Goal: Task Accomplishment & Management: Use online tool/utility

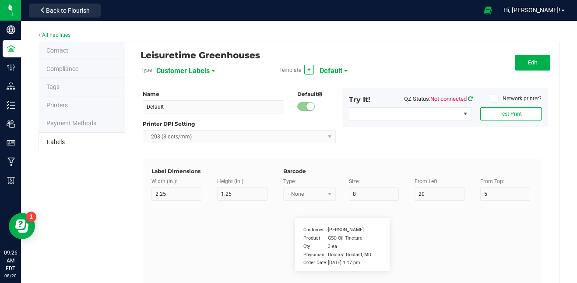
click at [468, 98] on icon at bounding box center [470, 99] width 5 height 6
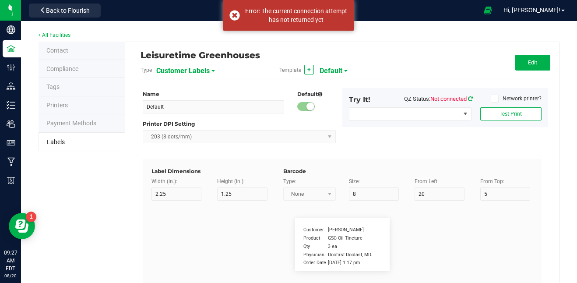
click at [468, 98] on icon at bounding box center [470, 99] width 5 height 6
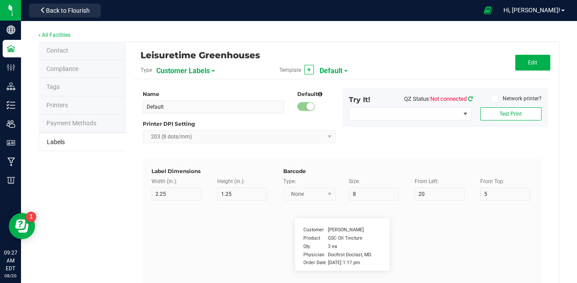
click at [468, 96] on icon at bounding box center [470, 99] width 5 height 6
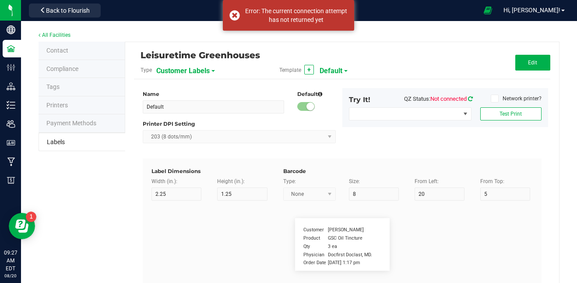
click at [468, 96] on icon at bounding box center [470, 99] width 5 height 6
click at [462, 109] on span "NO DATA FOUND" at bounding box center [465, 114] width 11 height 12
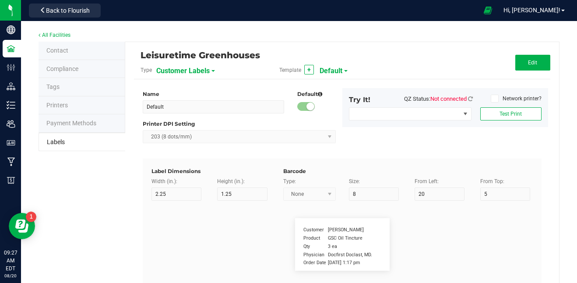
click at [504, 139] on div "Name Default Default Printer DPI Setting 203 (8 dots/mm) Try It! QZ Status: Not…" at bounding box center [342, 123] width 412 height 70
click at [467, 96] on icon at bounding box center [470, 98] width 7 height 7
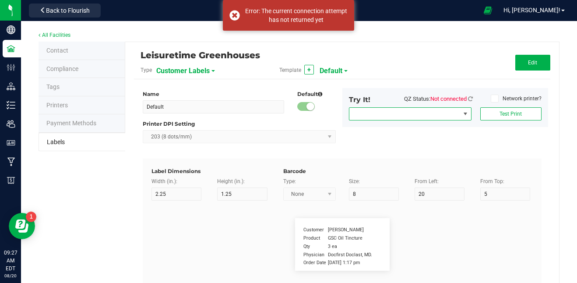
click at [462, 116] on span "NO DATA FOUND" at bounding box center [465, 113] width 7 height 7
click at [490, 142] on div "Name Default Default Printer DPI Setting 203 (8 dots/mm) Try It! QZ Status: Not…" at bounding box center [342, 123] width 412 height 70
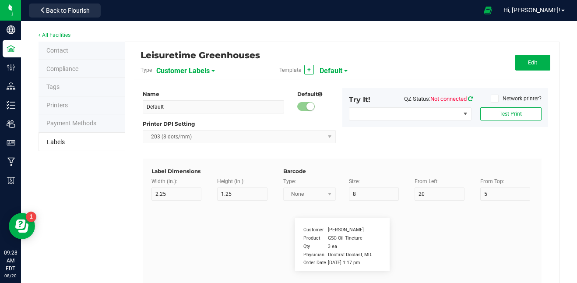
click at [467, 98] on icon at bounding box center [470, 98] width 6 height 6
click at [438, 118] on span "NO DATA FOUND" at bounding box center [404, 114] width 111 height 12
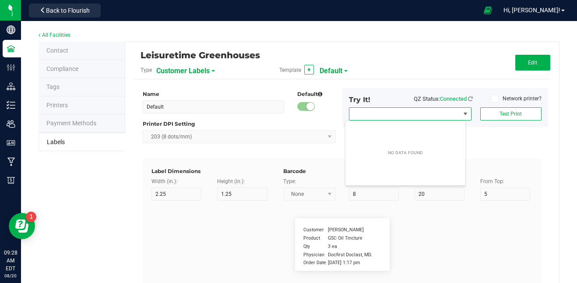
click at [467, 96] on icon at bounding box center [470, 98] width 6 height 7
click at [437, 117] on span "NO DATA FOUND" at bounding box center [404, 114] width 111 height 12
click at [502, 143] on div "Name Default Default Printer DPI Setting 203 (8 dots/mm) Try It! QZ Status: Con…" at bounding box center [342, 123] width 412 height 70
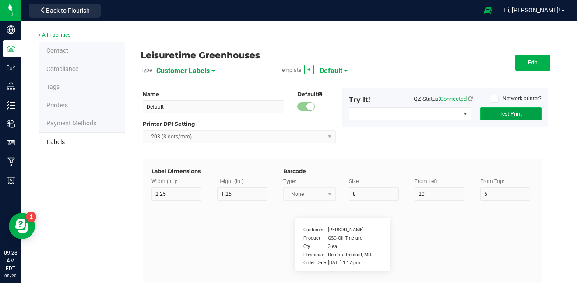
click at [483, 108] on button "Test Print" at bounding box center [510, 113] width 61 height 13
click at [499, 115] on span "Test Print" at bounding box center [510, 114] width 22 height 6
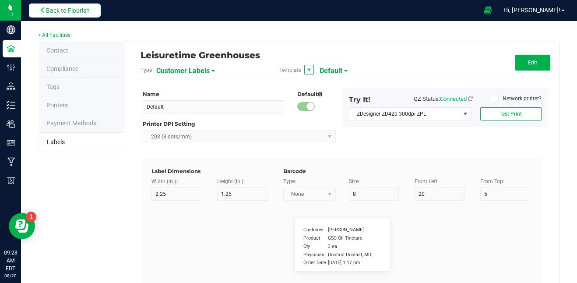
click at [84, 10] on span "Back to Flourish" at bounding box center [68, 10] width 44 height 7
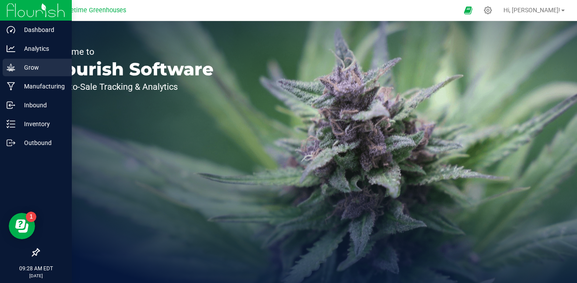
click at [42, 60] on div "Grow" at bounding box center [37, 67] width 69 height 17
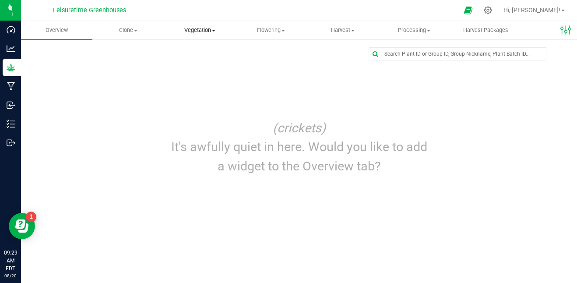
click at [206, 30] on span "Vegetation" at bounding box center [199, 30] width 70 height 8
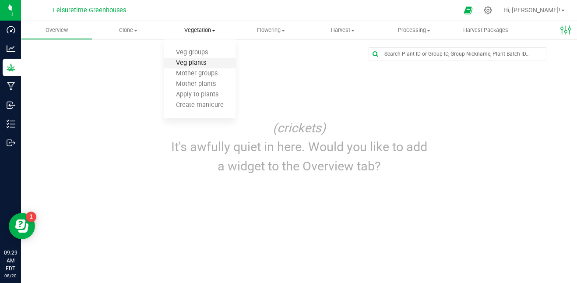
click at [199, 61] on span "Veg plants" at bounding box center [191, 62] width 54 height 7
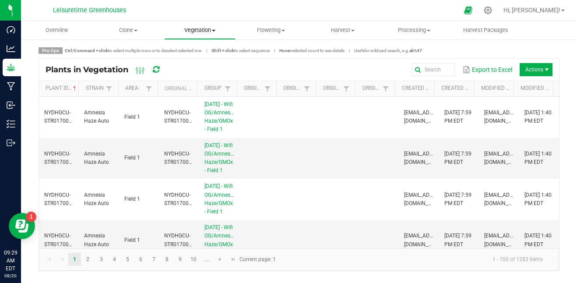
click at [200, 29] on span "Vegetation" at bounding box center [199, 30] width 70 height 8
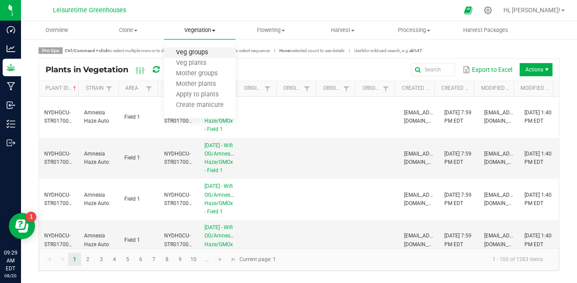
click at [204, 54] on span "Veg groups" at bounding box center [192, 52] width 56 height 7
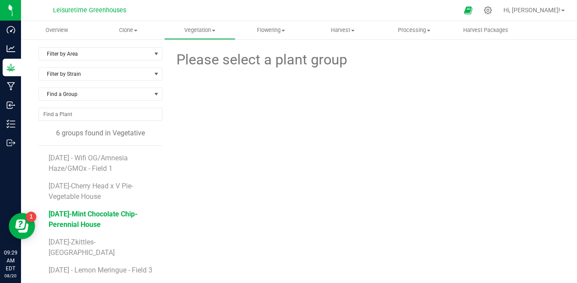
click at [84, 213] on span "5/20/25-Mint Chocolate Chip-Perennial House" at bounding box center [93, 219] width 89 height 19
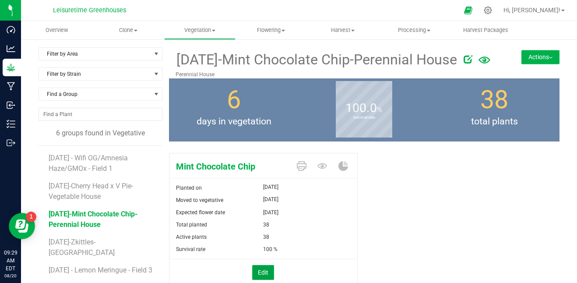
click at [260, 269] on button "Edit" at bounding box center [263, 272] width 22 height 15
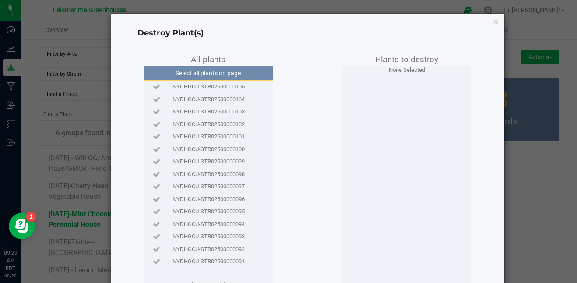
scroll to position [81, 0]
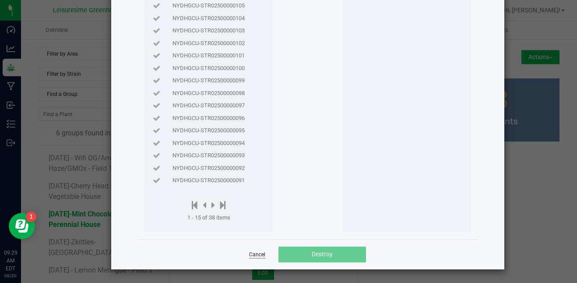
click at [255, 251] on link "Cancel" at bounding box center [257, 254] width 16 height 7
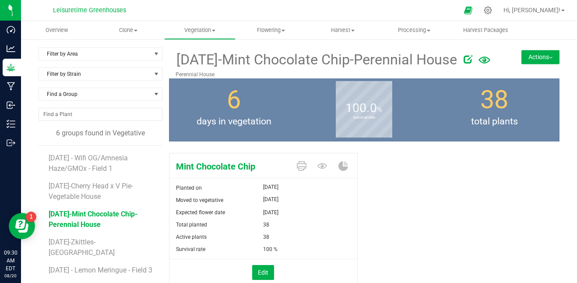
click at [549, 58] on img at bounding box center [550, 58] width 3 height 2
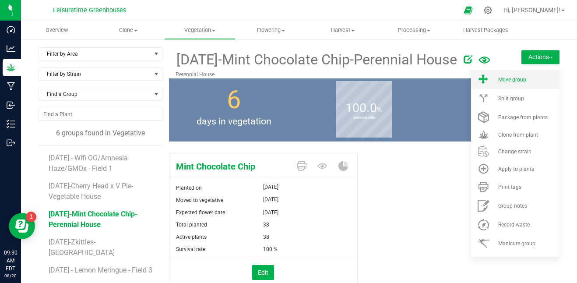
click at [519, 82] on div "Move group" at bounding box center [527, 80] width 59 height 6
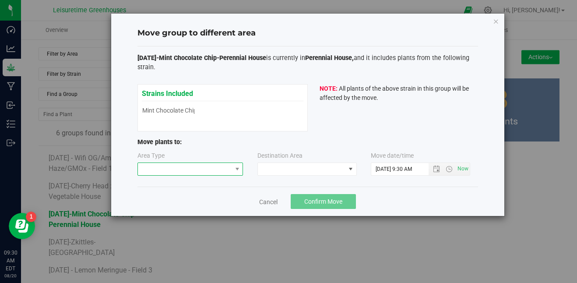
click at [201, 172] on span at bounding box center [185, 169] width 94 height 12
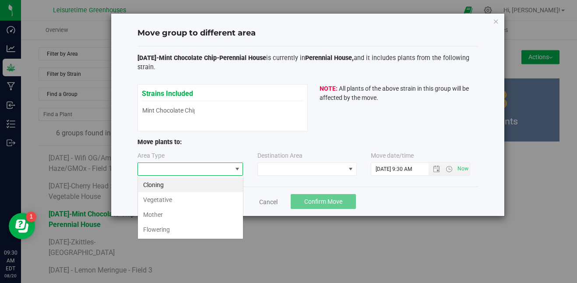
scroll to position [13, 106]
click at [185, 182] on li "Cloning" at bounding box center [190, 184] width 105 height 15
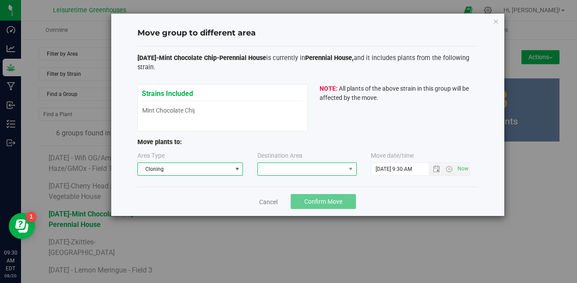
click at [291, 167] on span at bounding box center [301, 169] width 87 height 12
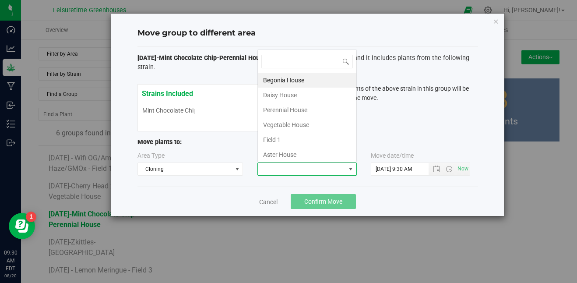
scroll to position [13, 99]
click at [306, 105] on li "Perennial House" at bounding box center [307, 109] width 98 height 15
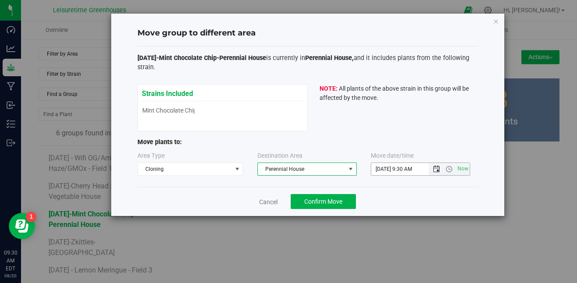
click at [435, 168] on span "Open the date view" at bounding box center [436, 168] width 7 height 7
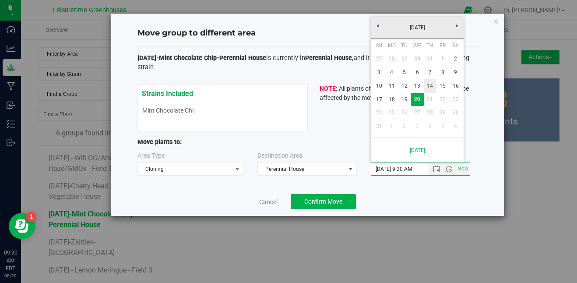
click at [430, 84] on link "14" at bounding box center [429, 86] width 13 height 14
type input "8/14/2025 9:30 AM"
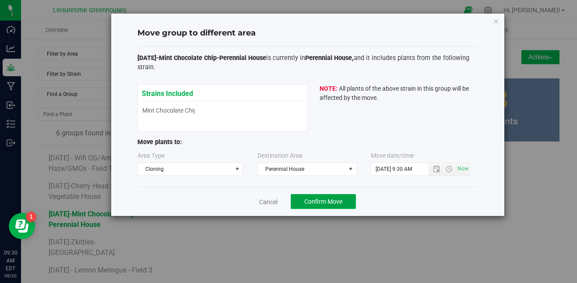
click at [320, 204] on span "Confirm Move" at bounding box center [323, 201] width 38 height 7
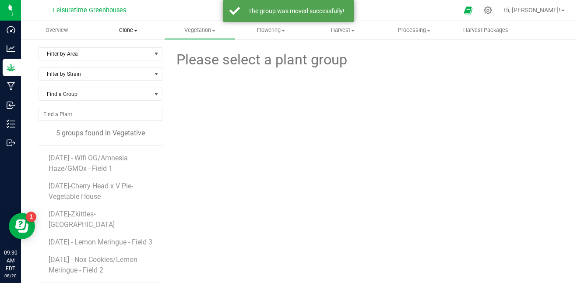
click at [126, 28] on span "Clone" at bounding box center [128, 30] width 70 height 8
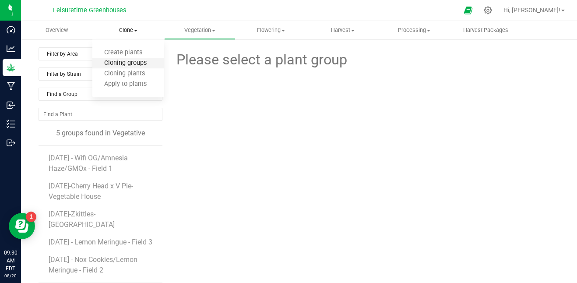
click at [133, 60] on span "Cloning groups" at bounding box center [125, 62] width 66 height 7
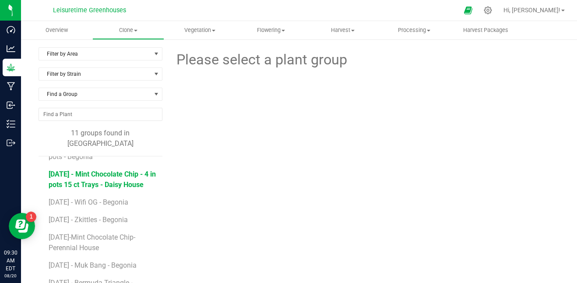
scroll to position [65, 0]
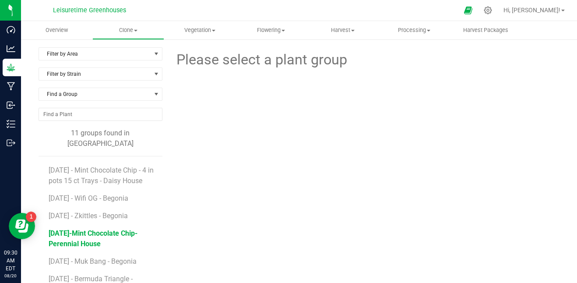
click at [81, 229] on span "5/20/25-Mint Chocolate Chip-Perennial House" at bounding box center [93, 238] width 89 height 19
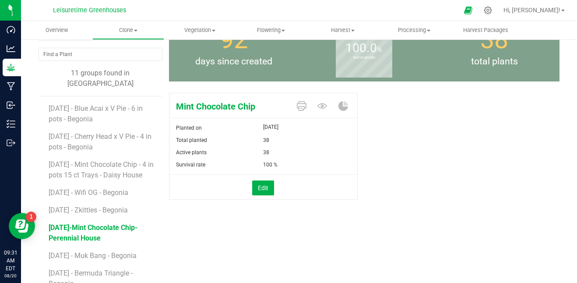
scroll to position [59, 0]
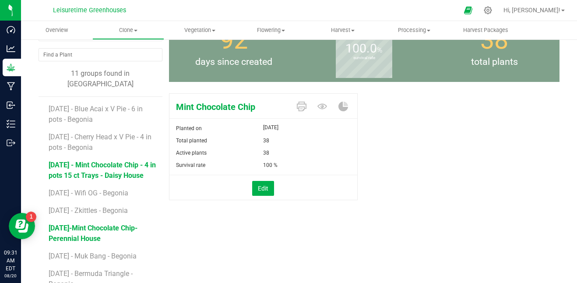
click at [117, 161] on span "5/20/25 - Mint Chocolate Chip - 4 in pots 15 ct Trays - Daisy House" at bounding box center [102, 170] width 107 height 19
click at [96, 227] on span "5/20/25-Mint Chocolate Chip-Perennial House" at bounding box center [93, 233] width 89 height 19
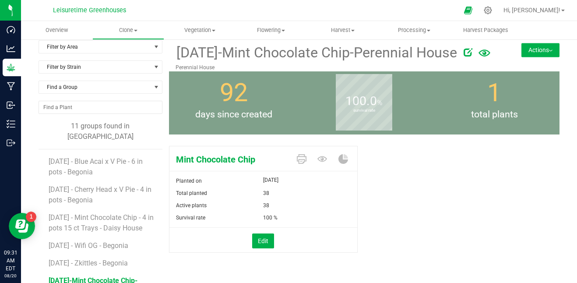
scroll to position [7, 0]
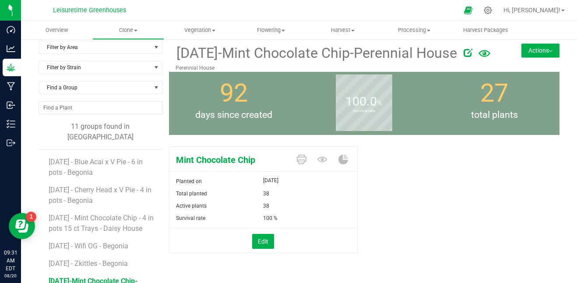
click at [528, 52] on button "Actions" at bounding box center [540, 50] width 38 height 14
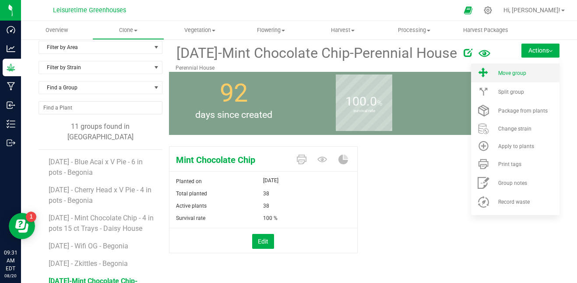
click at [523, 74] on div "Move group" at bounding box center [527, 73] width 59 height 6
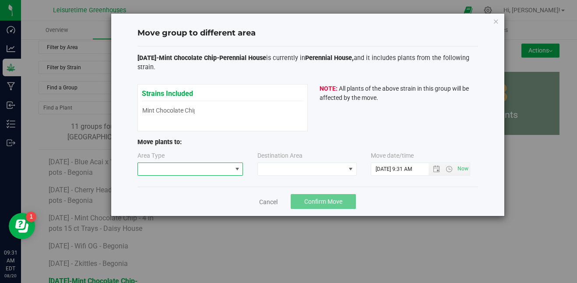
click at [193, 172] on span at bounding box center [185, 169] width 94 height 12
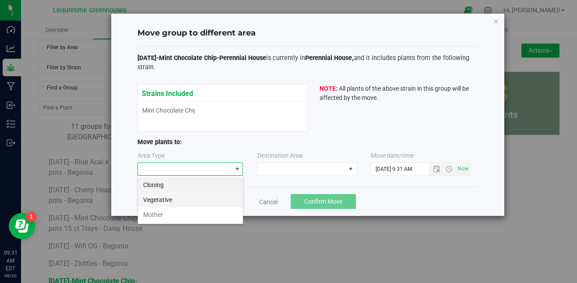
scroll to position [13, 106]
click at [187, 199] on li "Vegetative" at bounding box center [190, 199] width 105 height 15
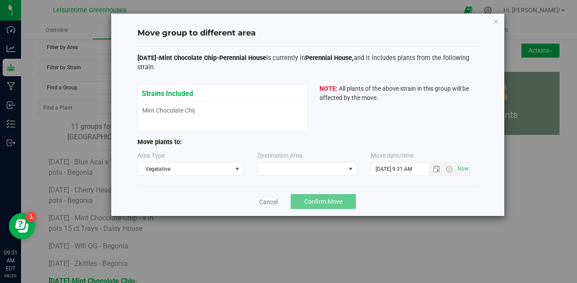
click at [287, 176] on div "Area Type Vegetative Destination Area Move date/time" at bounding box center [307, 165] width 340 height 28
click at [286, 171] on span at bounding box center [301, 169] width 87 height 12
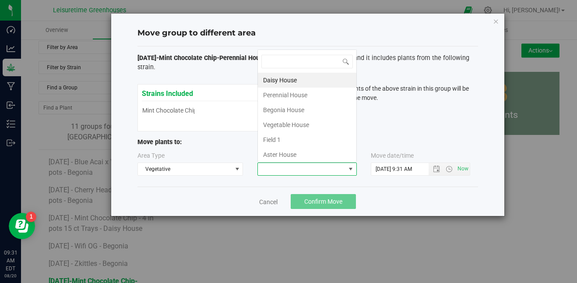
scroll to position [0, 0]
click at [302, 93] on li "Perennial House" at bounding box center [307, 94] width 98 height 15
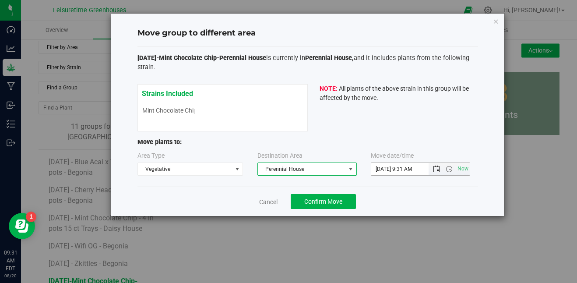
click at [436, 167] on span "Open the date view" at bounding box center [436, 168] width 7 height 7
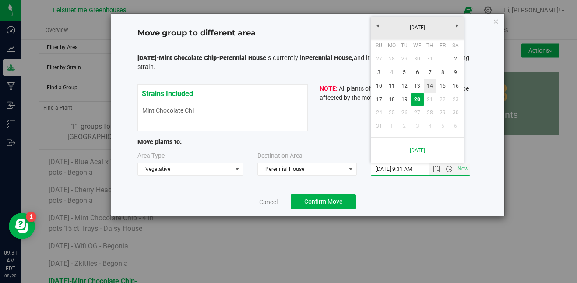
drag, startPoint x: 429, startPoint y: 78, endPoint x: 429, endPoint y: 90, distance: 12.3
click at [429, 90] on tbody "27 28 29 30 31 1 2 3 4 5 6 7 8 9 10 11 12 13 14 15 16 17 18 19 20 21 22 23 24 2…" at bounding box center [416, 92] width 89 height 81
click at [429, 90] on link "14" at bounding box center [429, 86] width 13 height 14
type input "8/14/2025 9:31 AM"
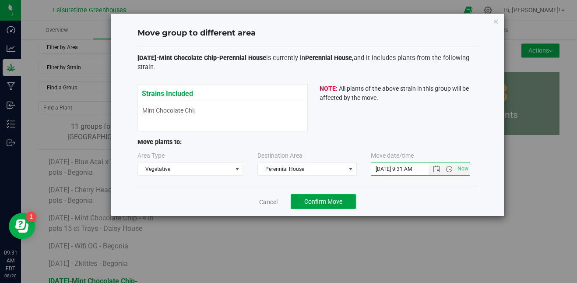
click at [332, 200] on span "Confirm Move" at bounding box center [323, 201] width 38 height 7
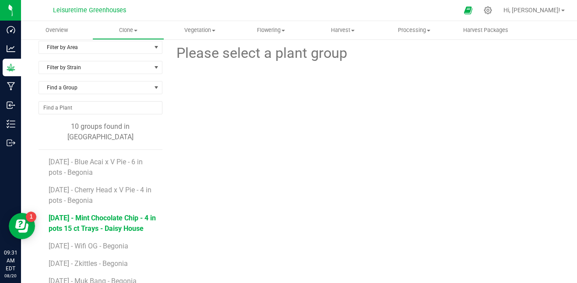
click at [106, 215] on span "5/20/25 - Mint Chocolate Chip - 4 in pots 15 ct Trays - Daisy House" at bounding box center [102, 222] width 107 height 19
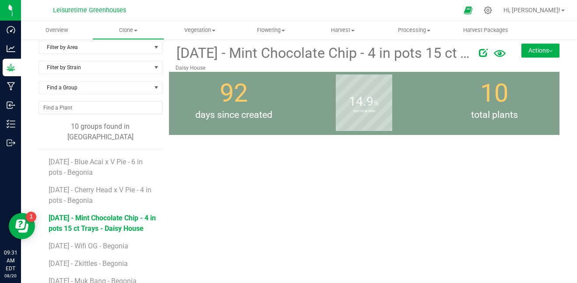
click at [522, 47] on button "Actions" at bounding box center [540, 50] width 38 height 14
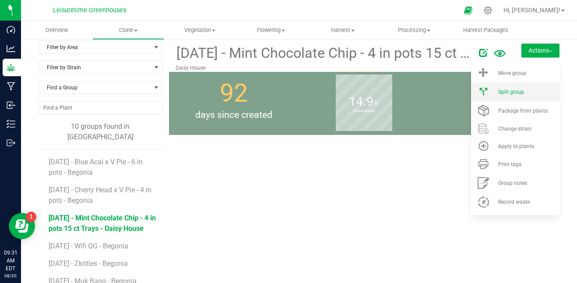
click at [498, 91] on span "Split group" at bounding box center [511, 92] width 26 height 6
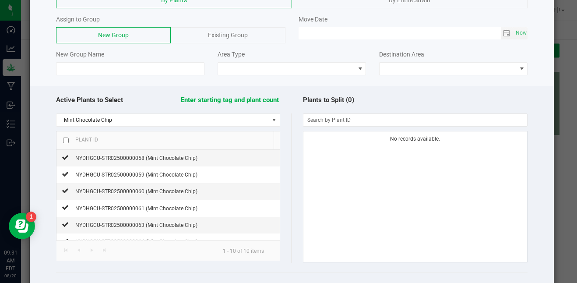
scroll to position [58, 0]
click at [66, 140] on input "checkbox" at bounding box center [66, 140] width 6 height 6
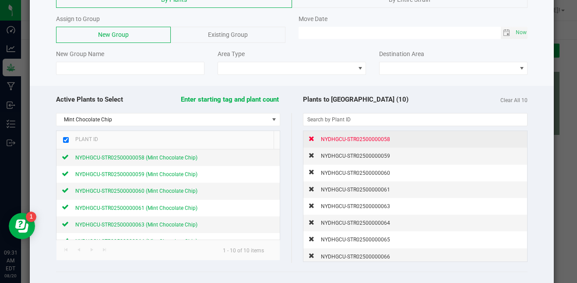
click at [308, 140] on icon at bounding box center [311, 138] width 6 height 5
checkbox input "false"
click at [308, 140] on icon at bounding box center [311, 138] width 6 height 5
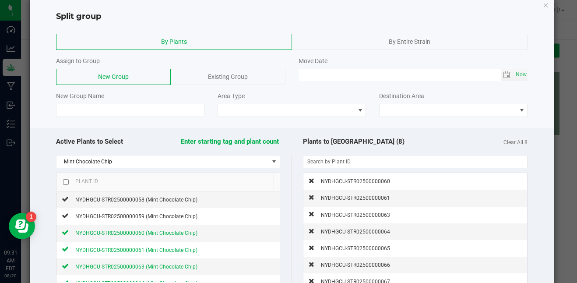
scroll to position [15, 0]
click at [201, 81] on div "Existing Group" at bounding box center [228, 78] width 115 height 16
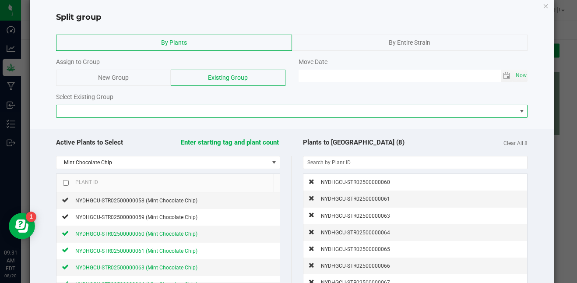
click at [176, 117] on span at bounding box center [286, 111] width 460 height 12
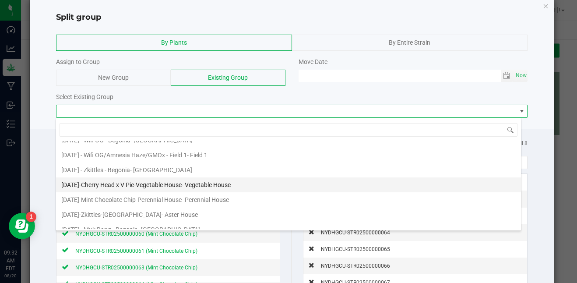
scroll to position [40, 0]
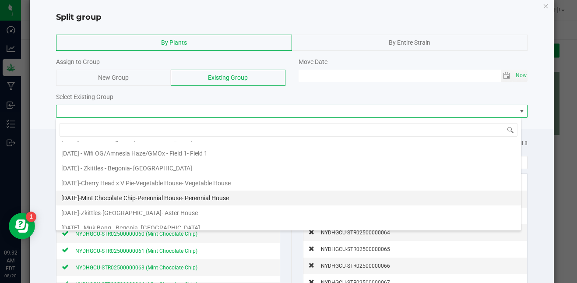
click at [159, 200] on span "5/20/25-Mint Chocolate Chip-Perennial House" at bounding box center [121, 197] width 120 height 7
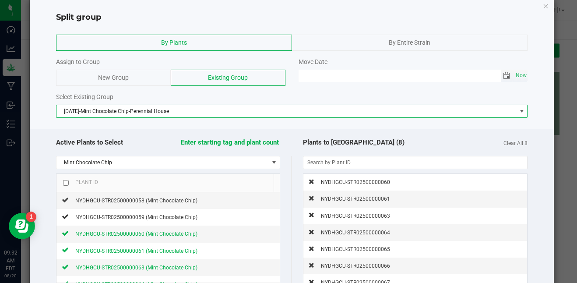
click at [503, 77] on span "Toggle calendar" at bounding box center [506, 75] width 7 height 7
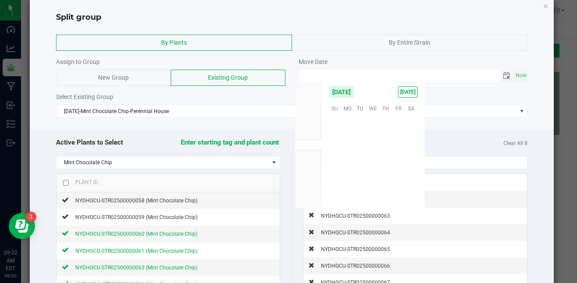
scroll to position [141786, 0]
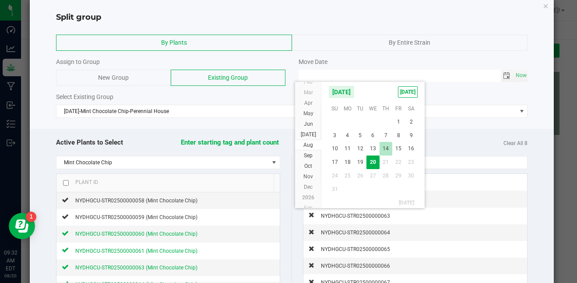
click at [385, 147] on span "14" at bounding box center [385, 149] width 13 height 14
type input "08/14/2025 12:00 AM"
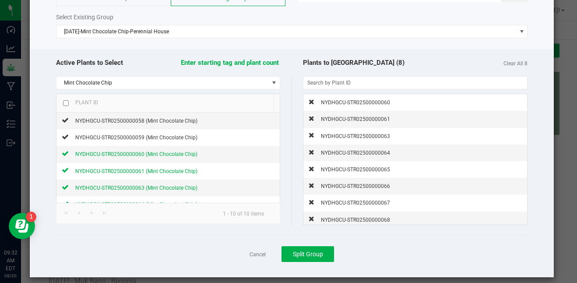
scroll to position [103, 0]
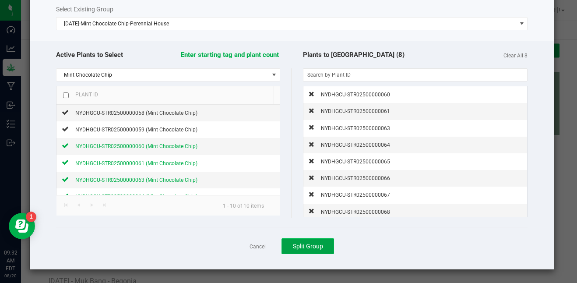
click at [317, 241] on button "Split Group" at bounding box center [307, 246] width 52 height 16
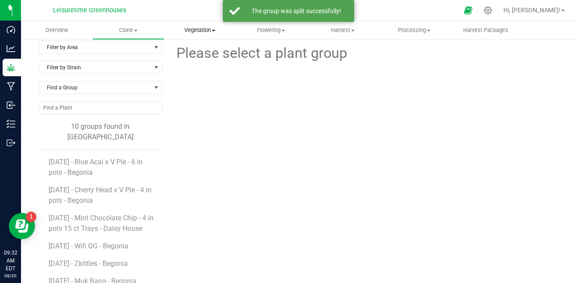
click at [203, 38] on uib-tab-heading "Vegetation Veg groups Veg plants Mother groups Mother plants Apply to plants Cr…" at bounding box center [199, 29] width 70 height 17
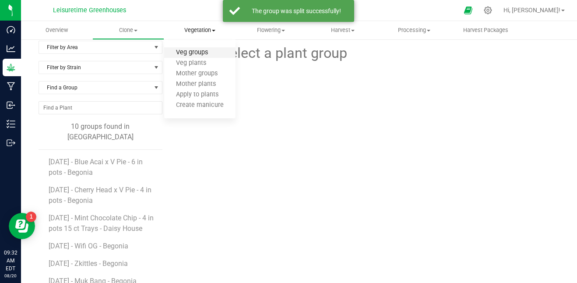
click at [209, 54] on span "Veg groups" at bounding box center [192, 52] width 56 height 7
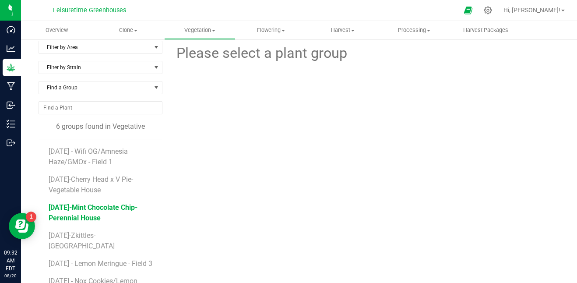
click at [97, 208] on span "5/20/25-Mint Chocolate Chip-Perennial House" at bounding box center [93, 212] width 89 height 19
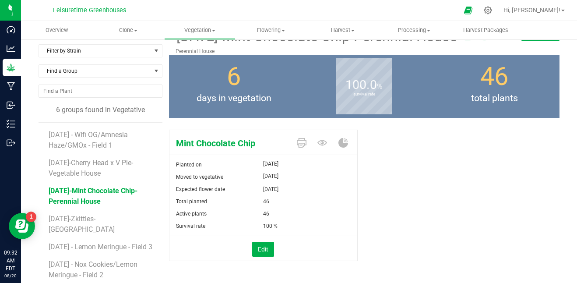
scroll to position [37, 0]
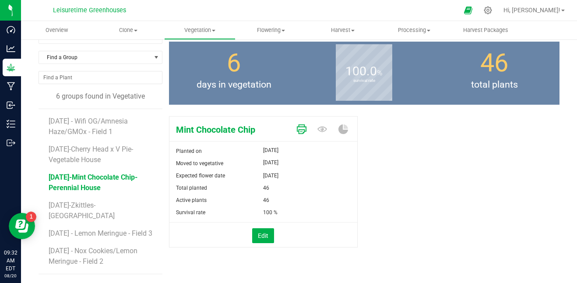
click at [300, 130] on icon at bounding box center [302, 129] width 10 height 10
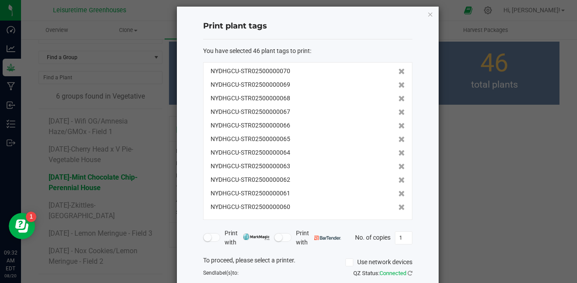
scroll to position [7, 0]
click at [398, 99] on icon at bounding box center [401, 99] width 7 height 6
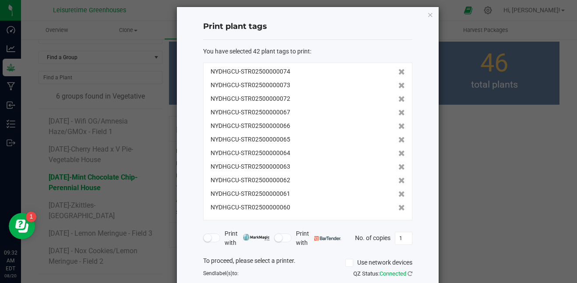
click at [398, 99] on icon at bounding box center [401, 99] width 7 height 6
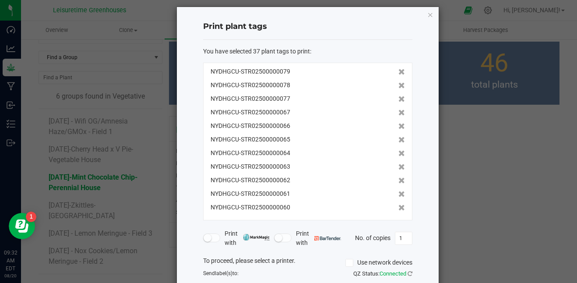
click at [398, 99] on icon at bounding box center [401, 99] width 7 height 6
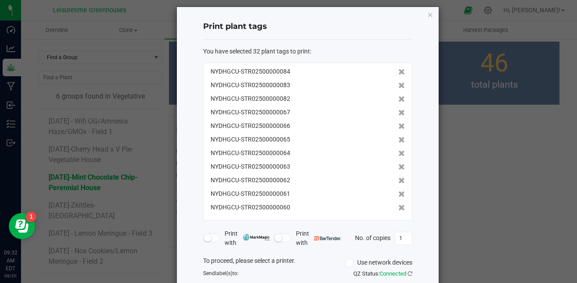
click at [398, 99] on icon at bounding box center [401, 99] width 7 height 6
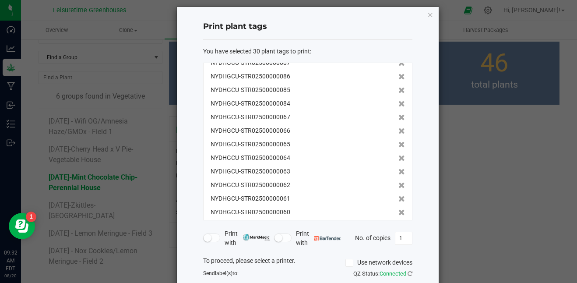
click at [398, 101] on icon at bounding box center [401, 104] width 7 height 6
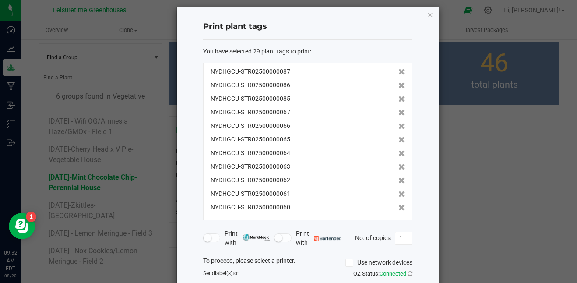
click at [398, 99] on icon at bounding box center [401, 99] width 7 height 6
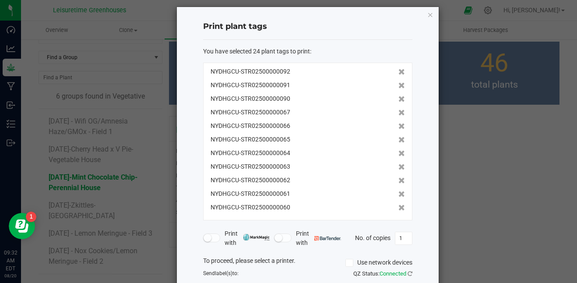
click at [398, 99] on icon at bounding box center [401, 99] width 7 height 6
click at [398, 88] on icon at bounding box center [401, 85] width 7 height 6
click at [398, 99] on icon at bounding box center [401, 99] width 7 height 6
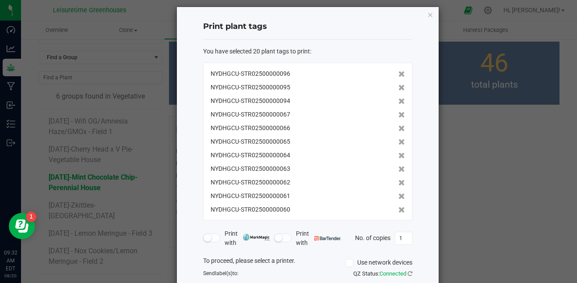
click at [398, 99] on icon at bounding box center [401, 101] width 7 height 6
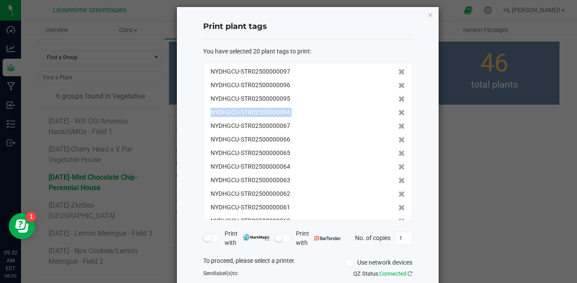
click at [398, 99] on icon at bounding box center [401, 99] width 7 height 6
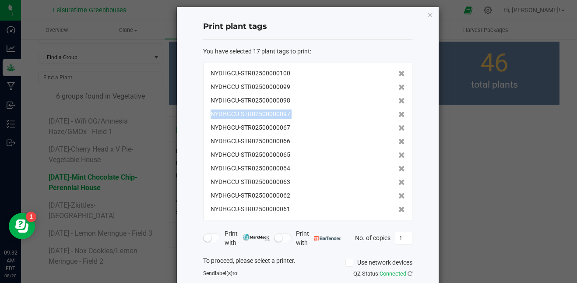
click at [398, 99] on icon at bounding box center [401, 101] width 7 height 6
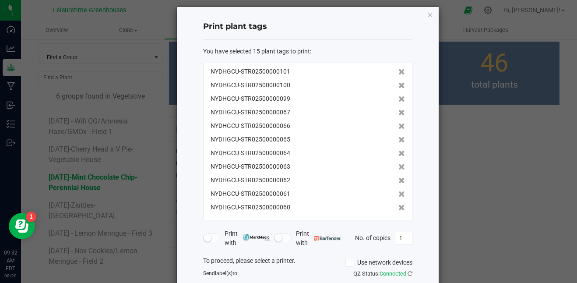
click at [398, 99] on icon at bounding box center [401, 99] width 7 height 6
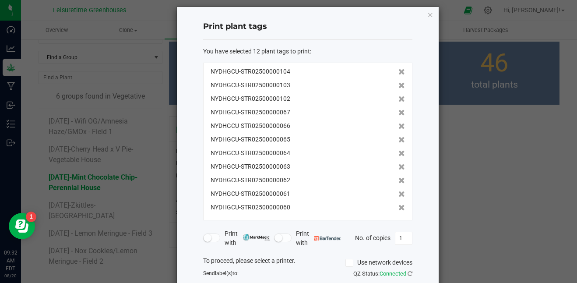
scroll to position [0, 0]
click at [398, 99] on icon at bounding box center [401, 98] width 7 height 6
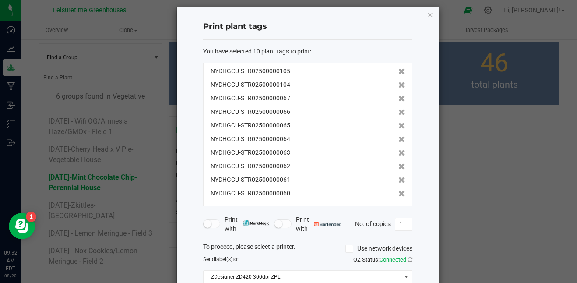
click at [398, 99] on icon at bounding box center [401, 98] width 7 height 6
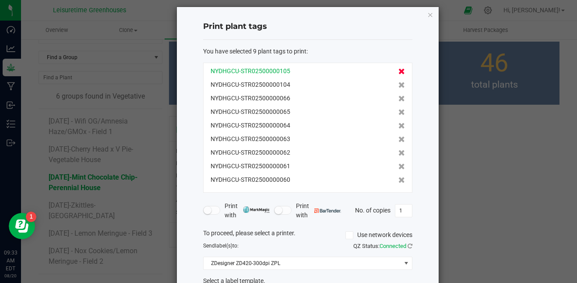
click at [398, 70] on icon at bounding box center [401, 71] width 7 height 6
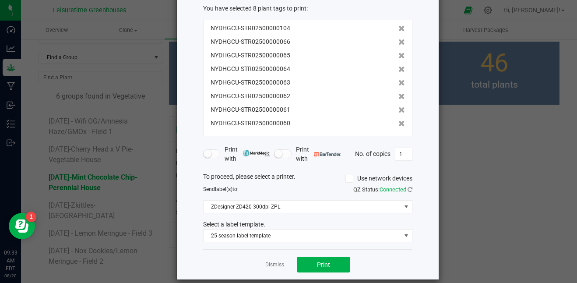
scroll to position [50, 0]
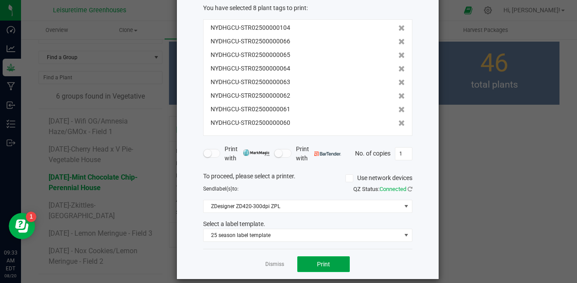
click at [322, 260] on span "Print" at bounding box center [323, 263] width 13 height 7
click at [273, 263] on link "Dismiss" at bounding box center [274, 263] width 19 height 7
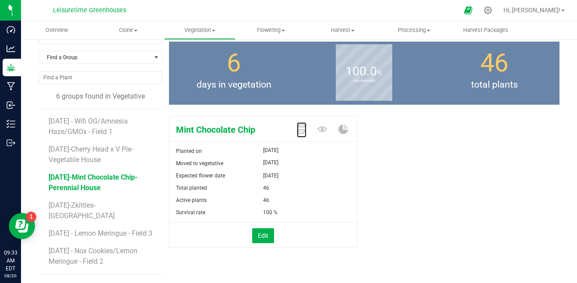
scroll to position [0, 0]
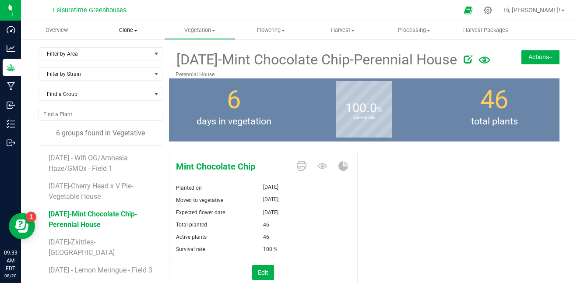
click at [133, 33] on span "Clone" at bounding box center [128, 30] width 70 height 8
drag, startPoint x: 135, startPoint y: 64, endPoint x: 126, endPoint y: 63, distance: 8.9
click at [126, 63] on span "Cloning groups" at bounding box center [125, 62] width 66 height 7
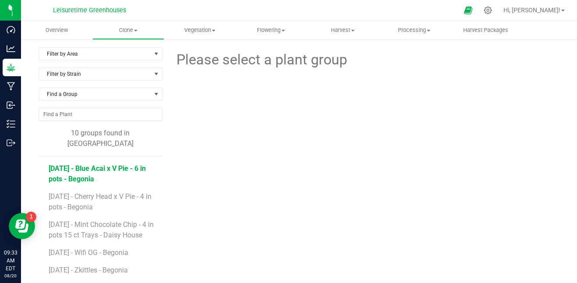
click at [92, 164] on span "5/20/25 - Blue Acai x V Pie - 6 in pots - Begonia" at bounding box center [97, 173] width 97 height 19
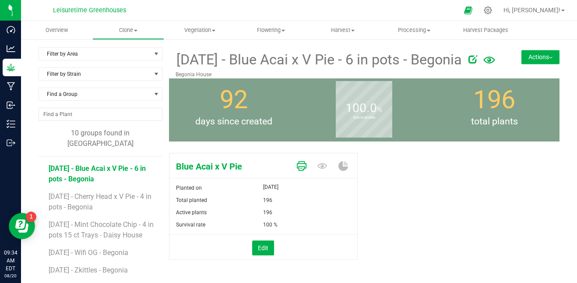
click at [299, 165] on icon at bounding box center [302, 166] width 10 height 10
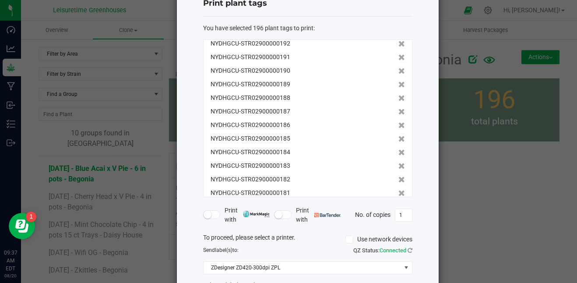
scroll to position [101, 0]
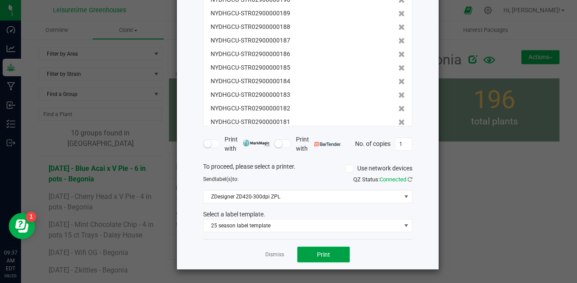
click at [316, 250] on button "Print" at bounding box center [323, 254] width 52 height 16
